Goal: Find specific page/section: Find specific page/section

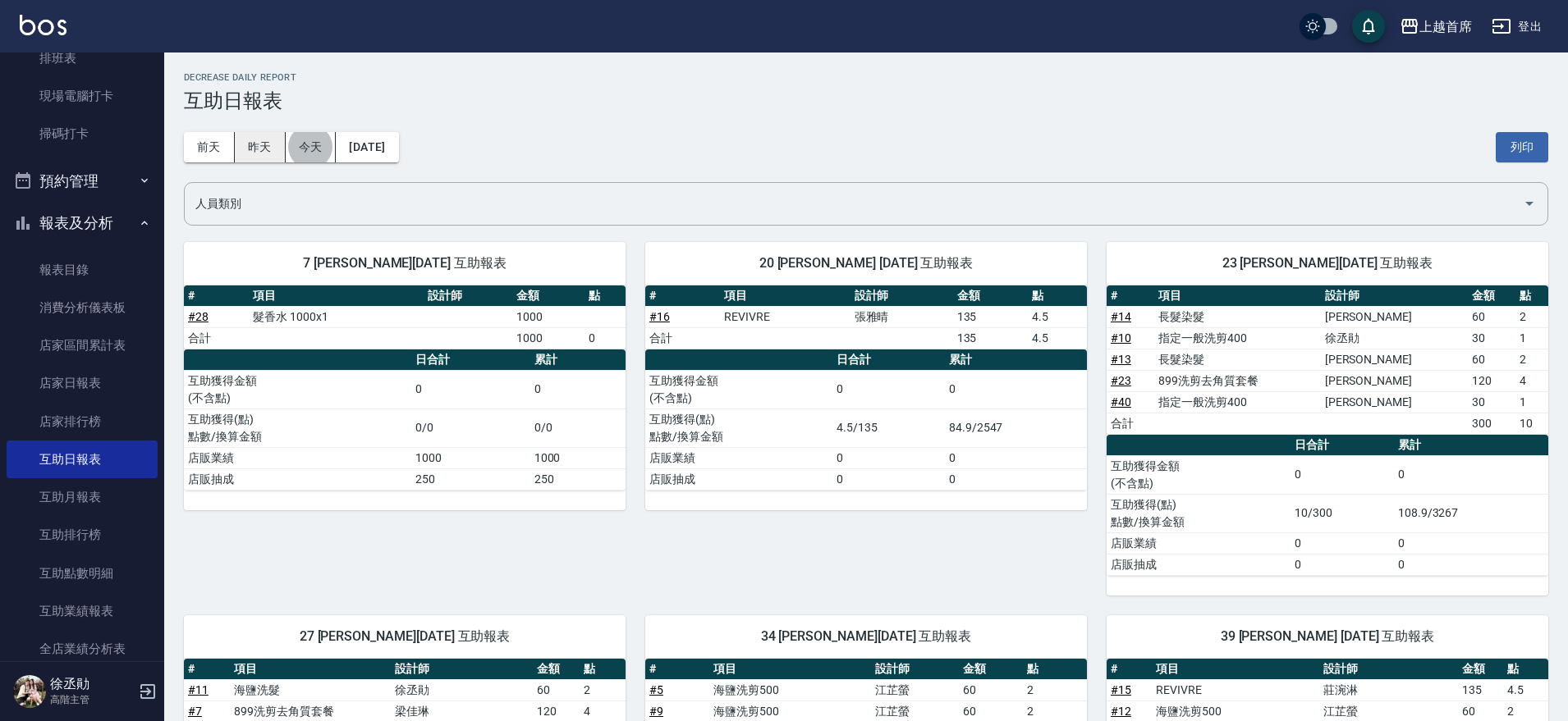
click at [263, 148] on button "昨天" at bounding box center [260, 147] width 51 height 31
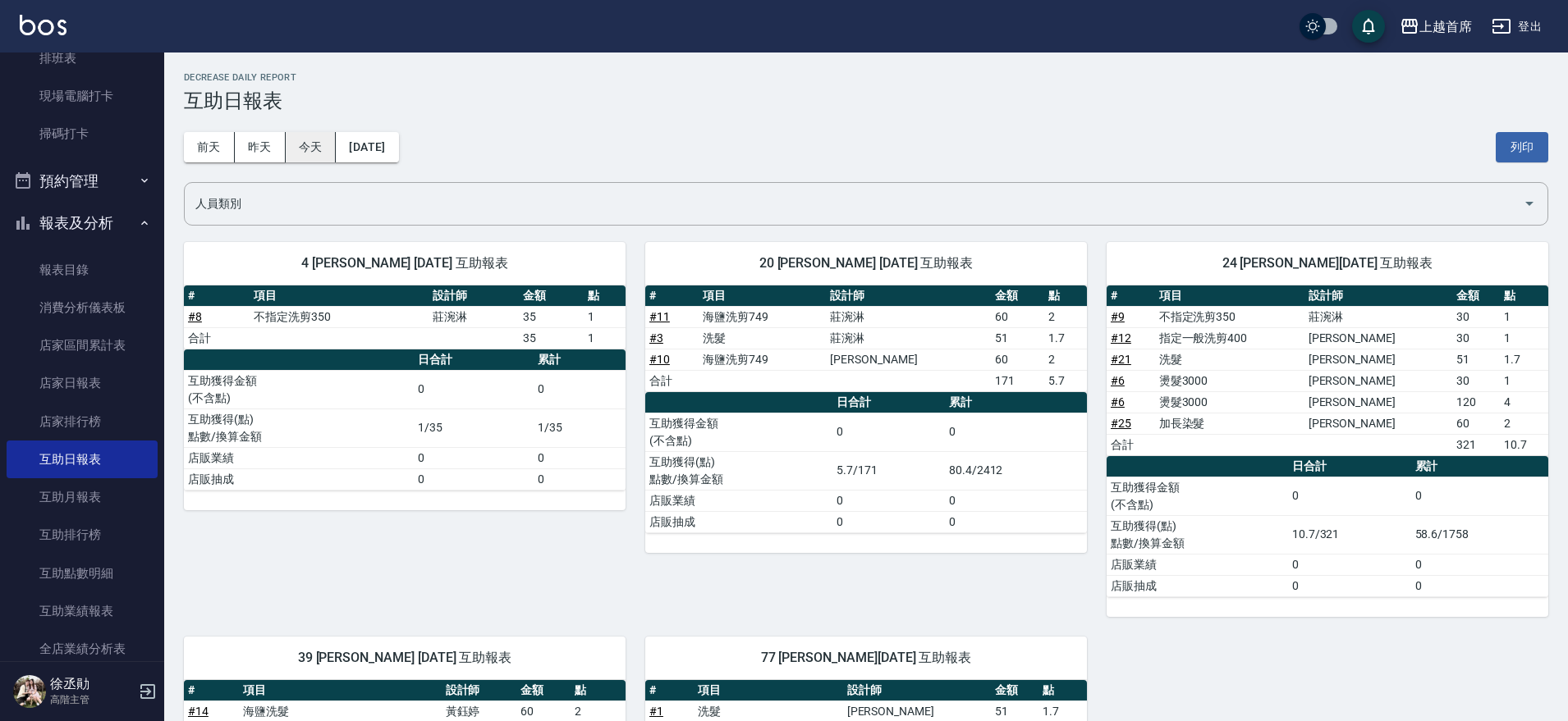
click at [324, 147] on button "今天" at bounding box center [310, 147] width 51 height 31
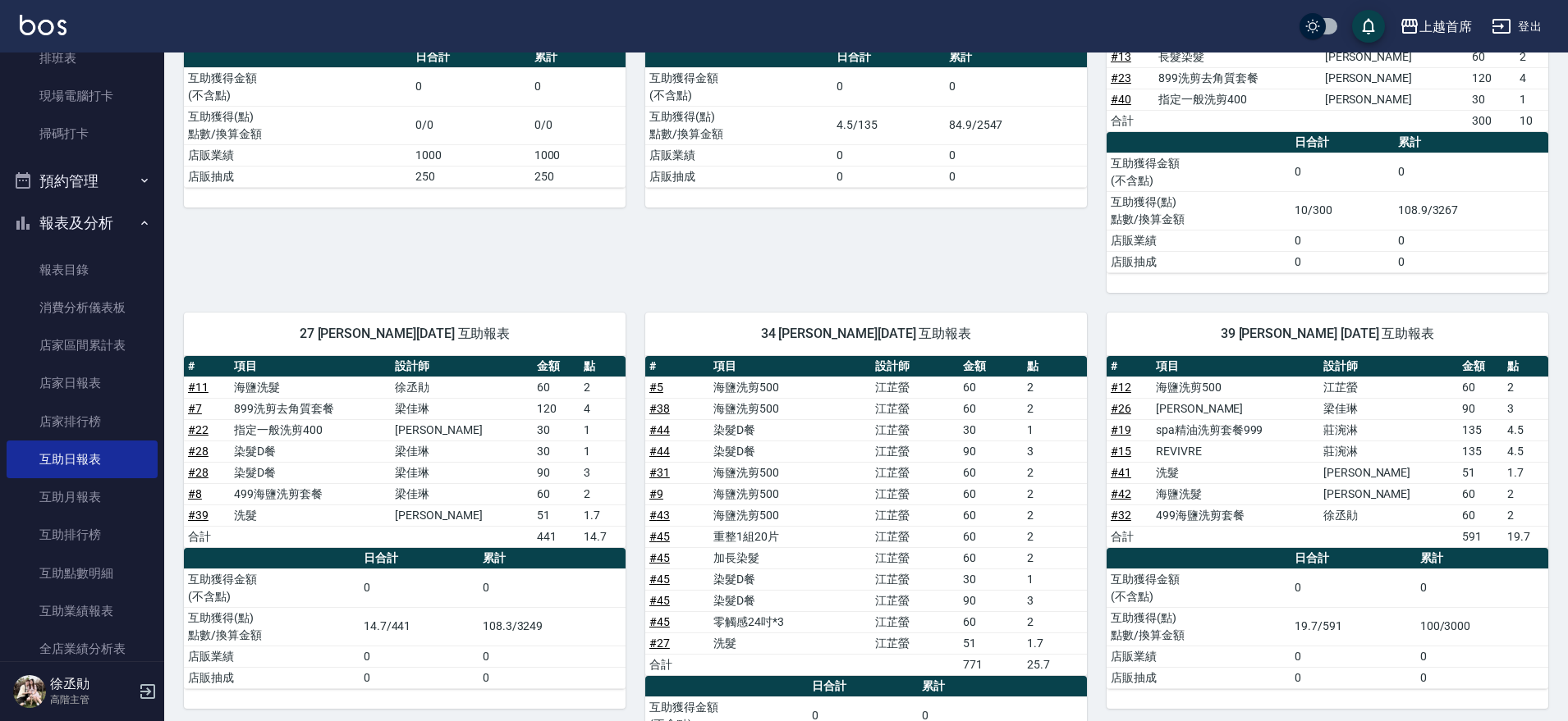
scroll to position [308, 0]
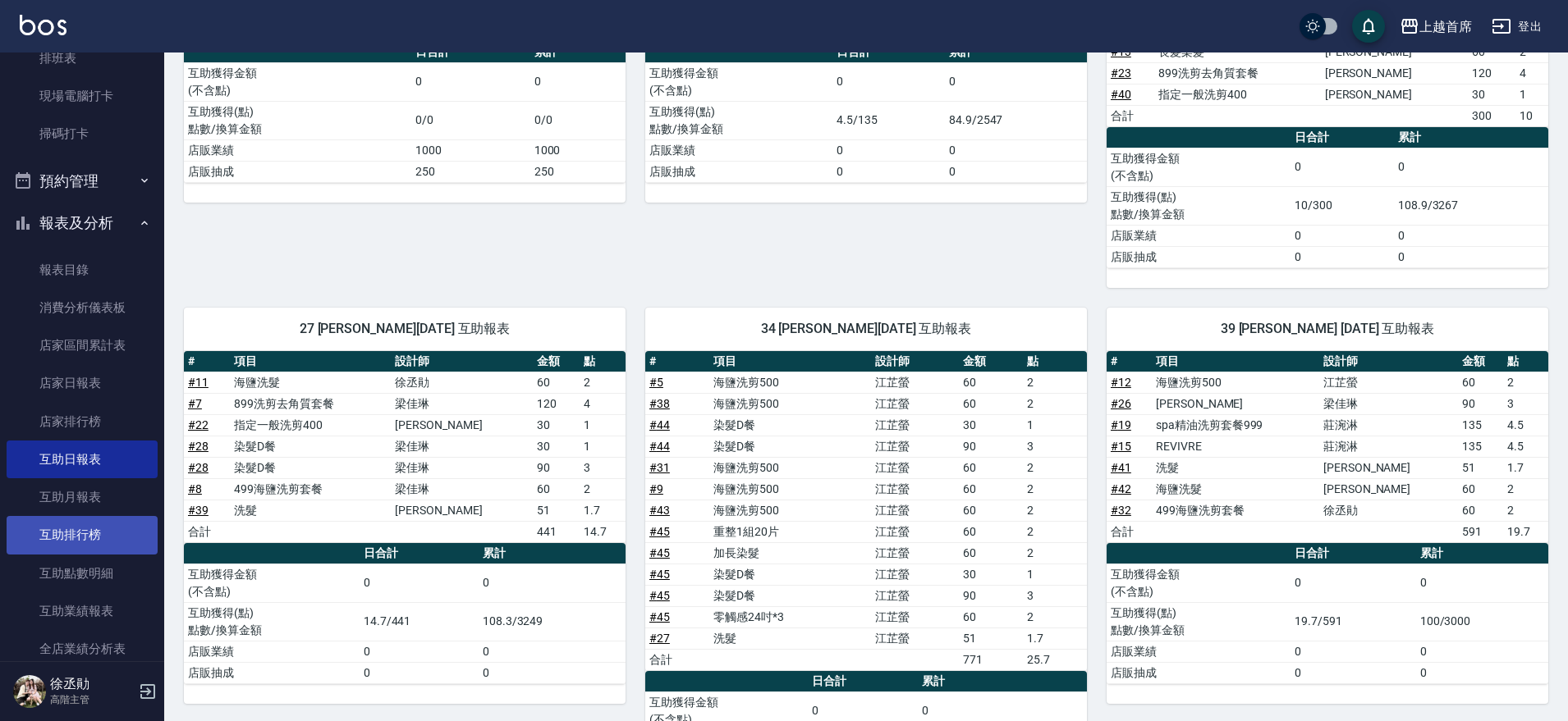
click at [103, 537] on link "互助排行榜" at bounding box center [82, 534] width 151 height 37
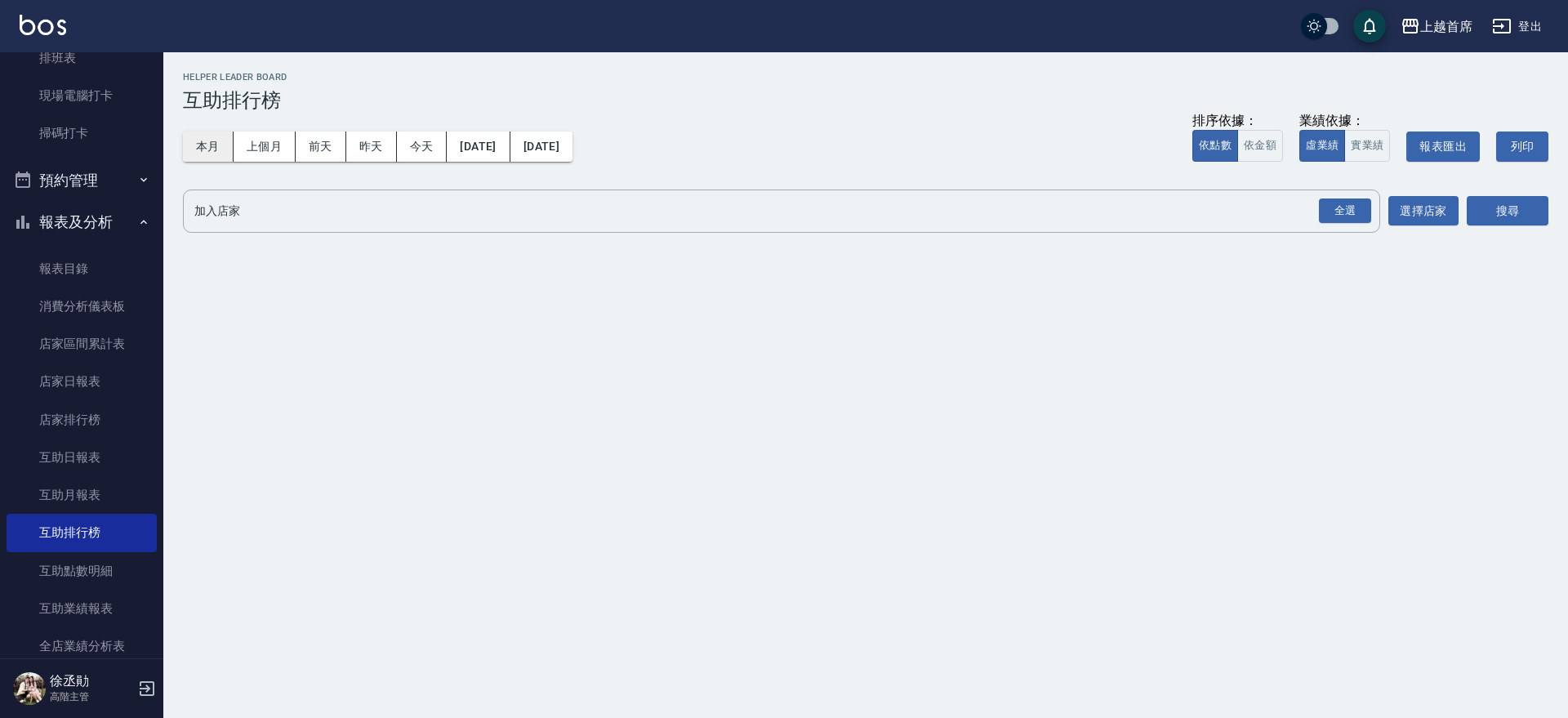
click at [197, 148] on button "本月" at bounding box center [207, 146] width 50 height 31
drag, startPoint x: 1324, startPoint y: 210, endPoint x: 1435, endPoint y: 216, distance: 111.2
click at [1324, 211] on div "全選" at bounding box center [1344, 211] width 52 height 26
click at [1476, 215] on button "搜尋" at bounding box center [1507, 212] width 82 height 31
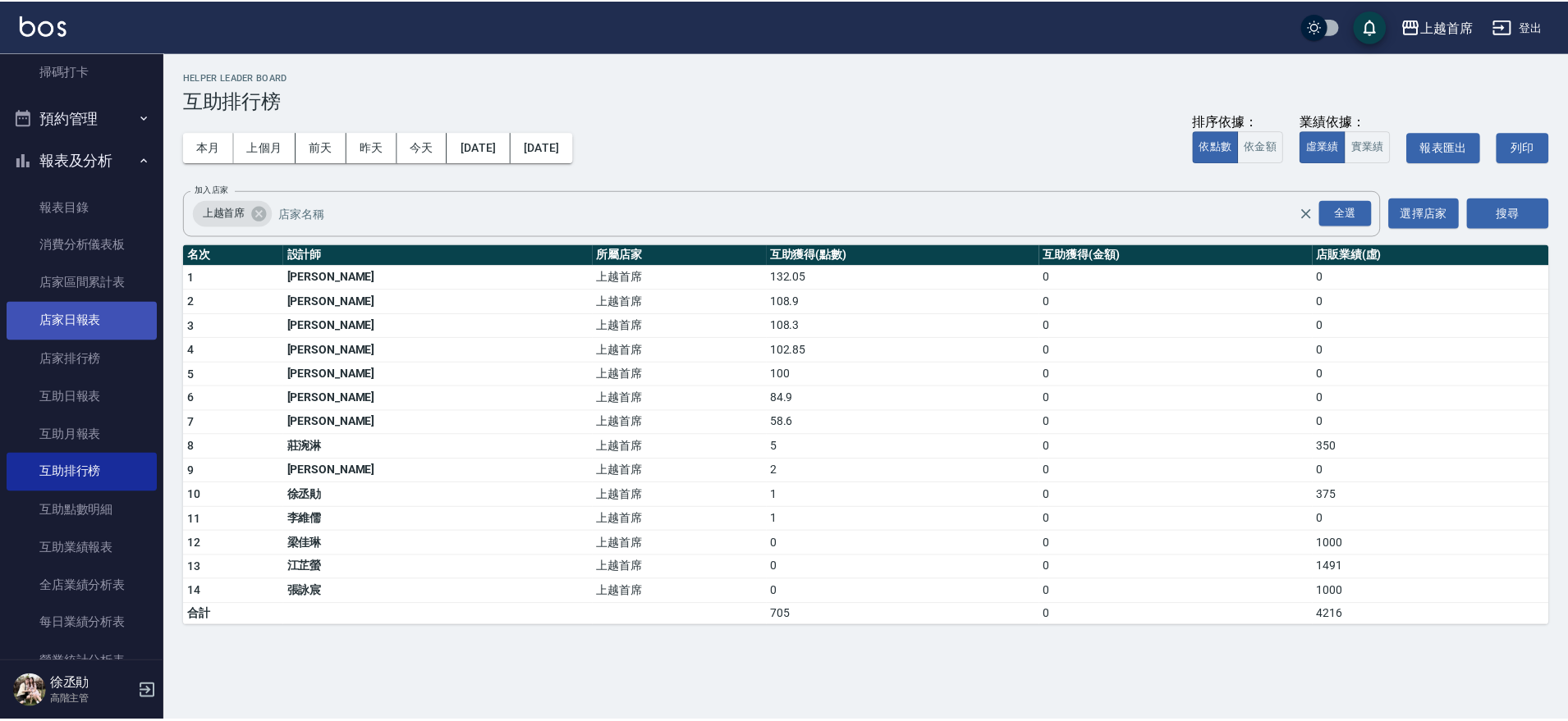
scroll to position [480, 0]
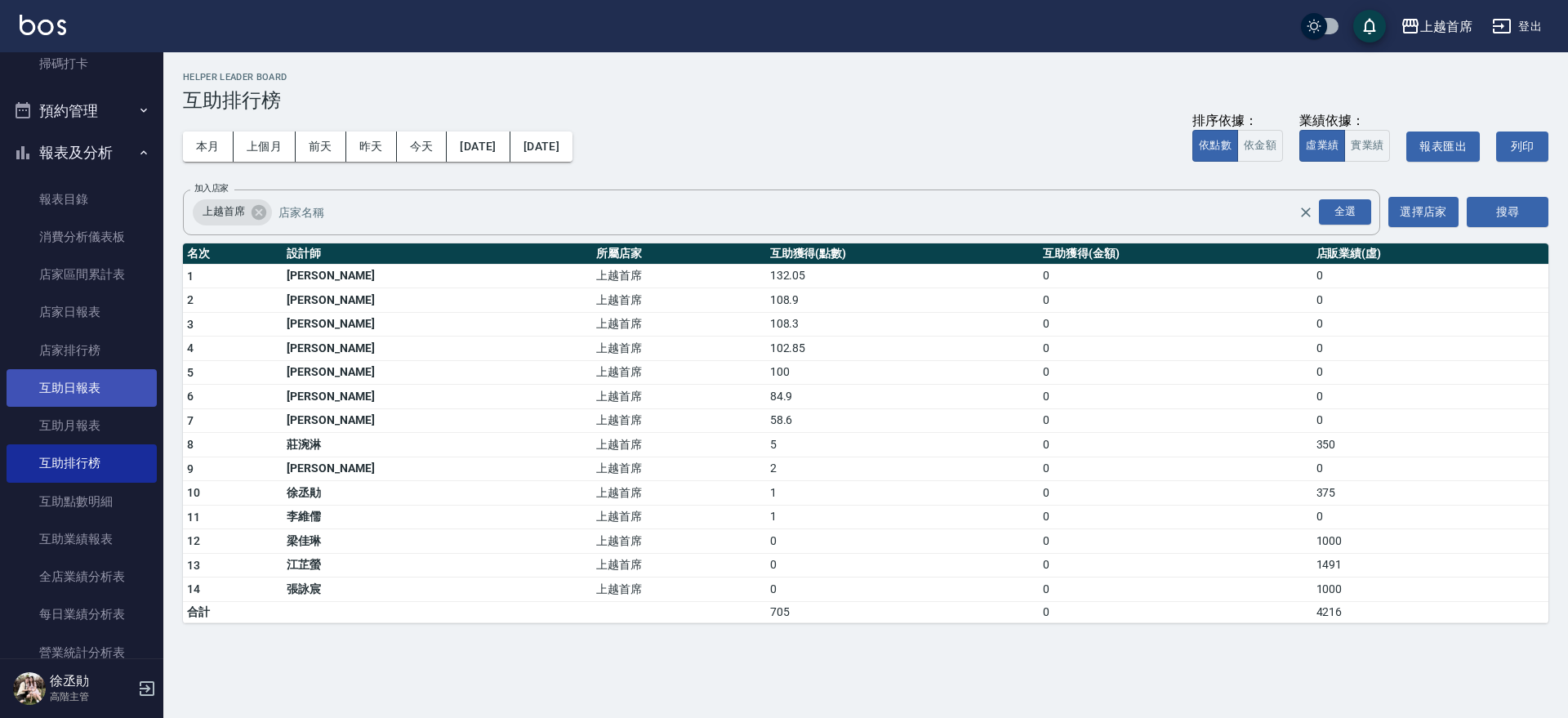
click at [122, 402] on link "互助日報表" at bounding box center [82, 388] width 150 height 37
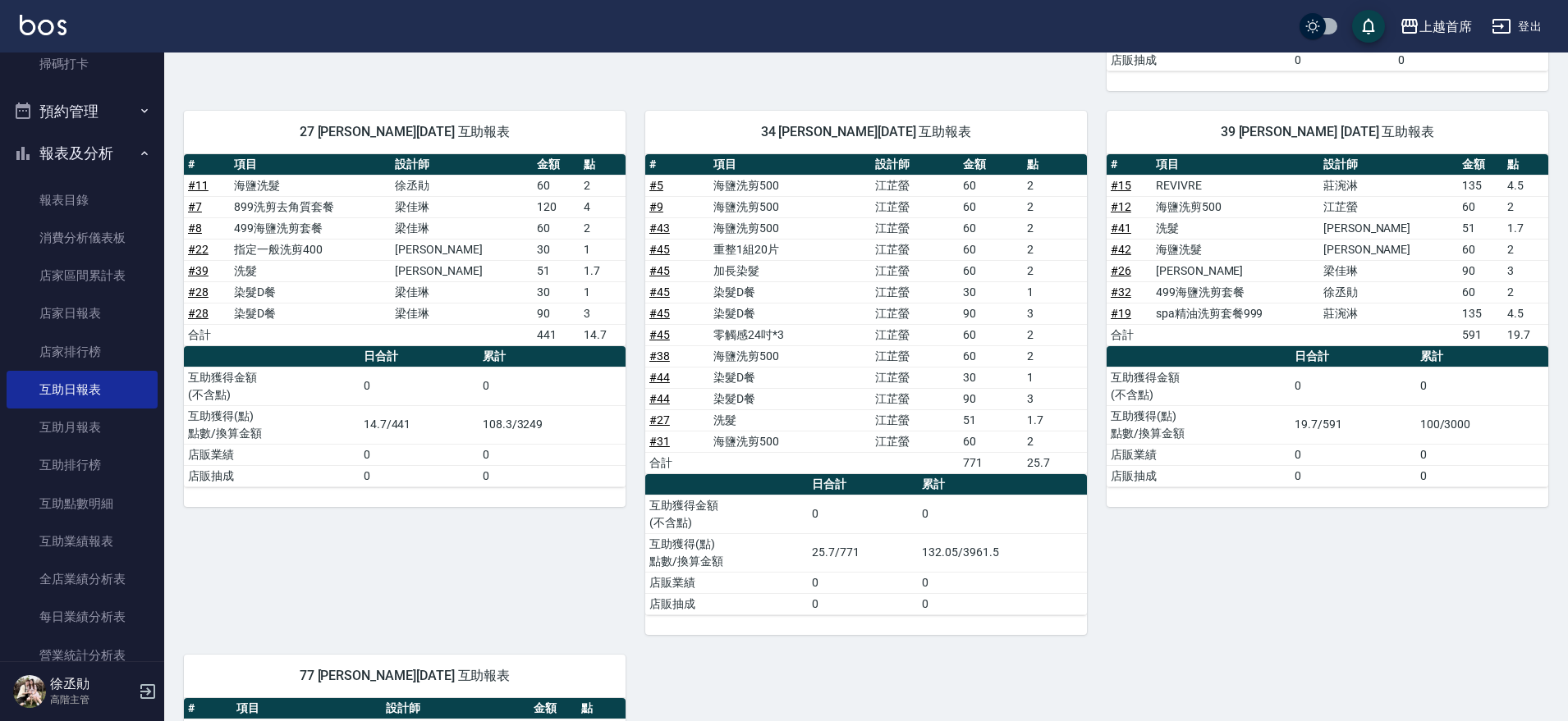
scroll to position [438, 0]
